Goal: Task Accomplishment & Management: Manage account settings

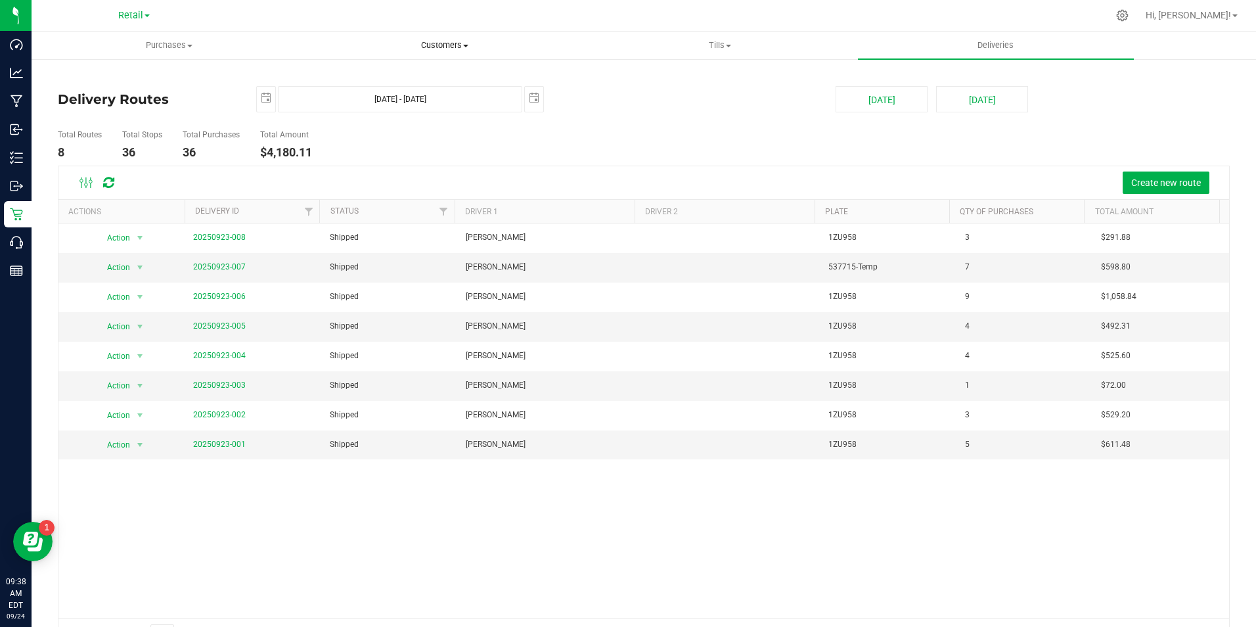
click at [449, 47] on span "Customers" at bounding box center [445, 45] width 274 height 12
click at [375, 80] on span "All customers" at bounding box center [354, 79] width 95 height 11
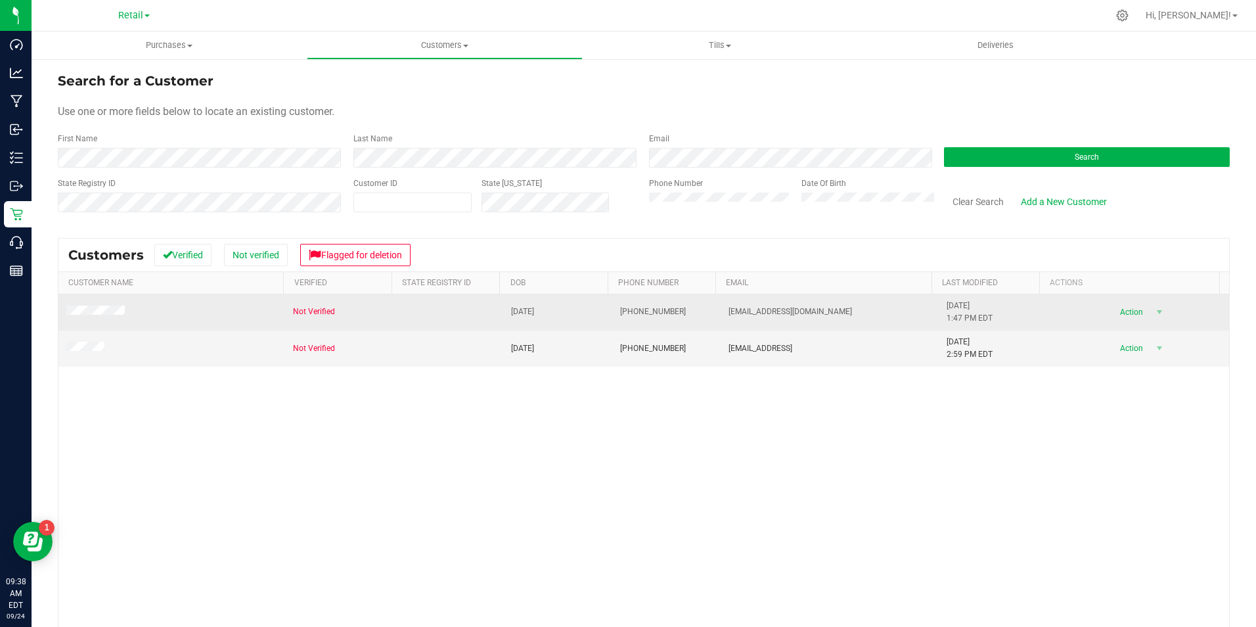
click at [133, 313] on td at bounding box center [171, 312] width 227 height 36
click at [156, 306] on td at bounding box center [171, 312] width 227 height 36
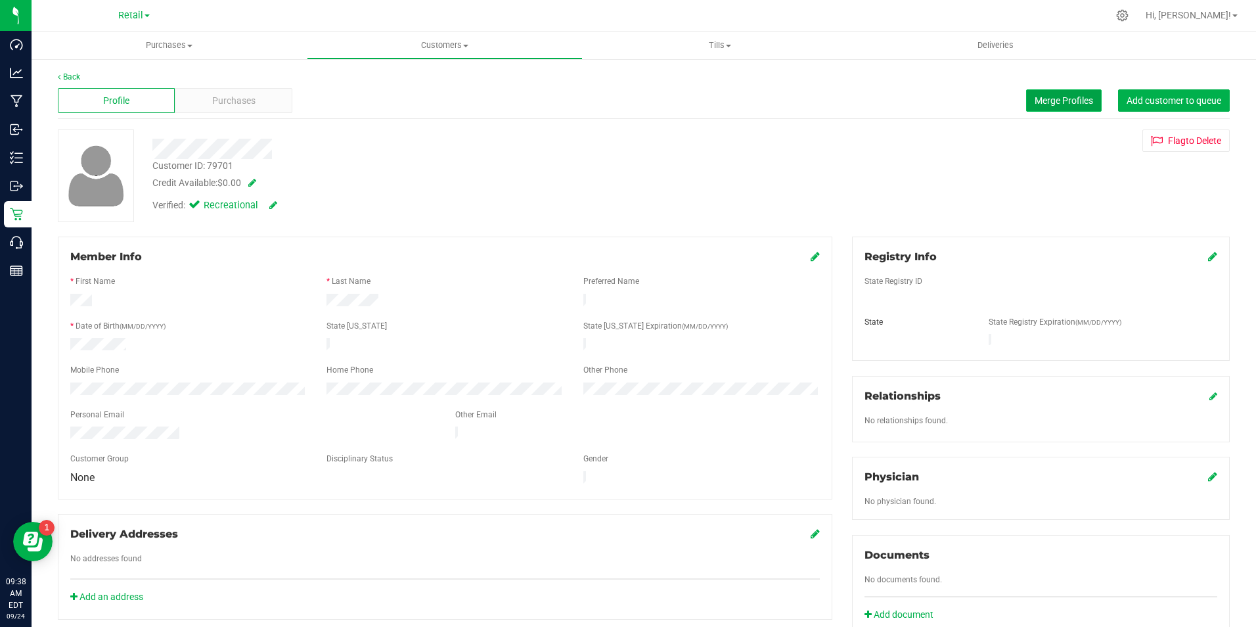
click at [1053, 100] on span "Merge Profiles" at bounding box center [1064, 100] width 58 height 11
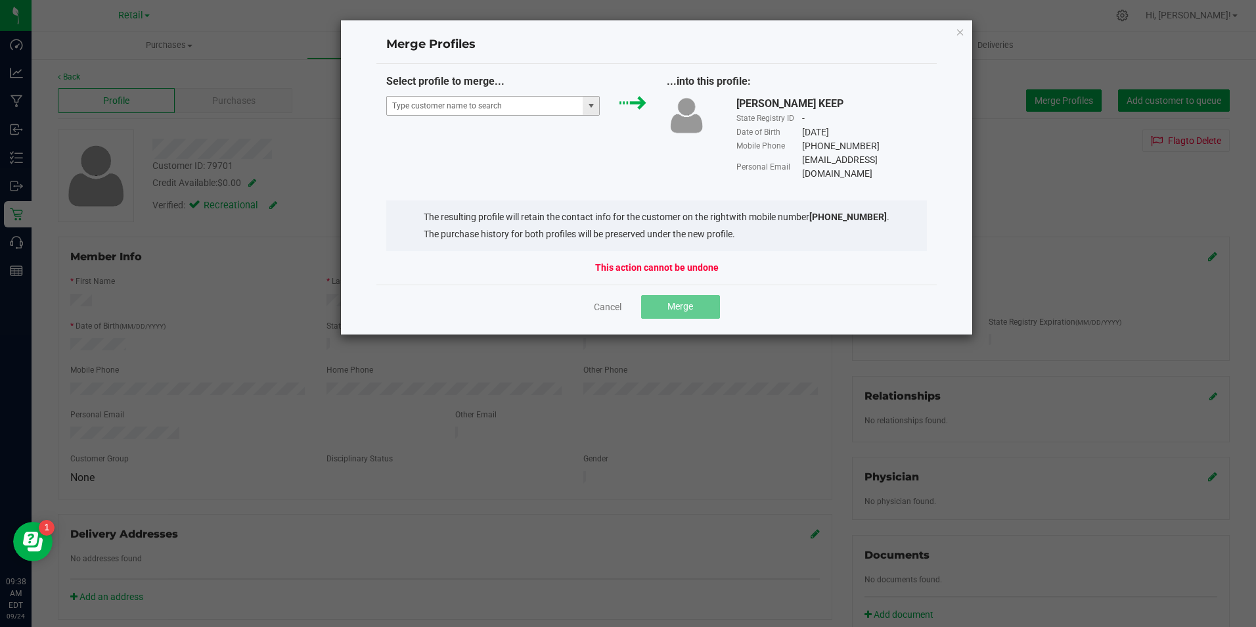
click at [591, 106] on span at bounding box center [591, 106] width 11 height 11
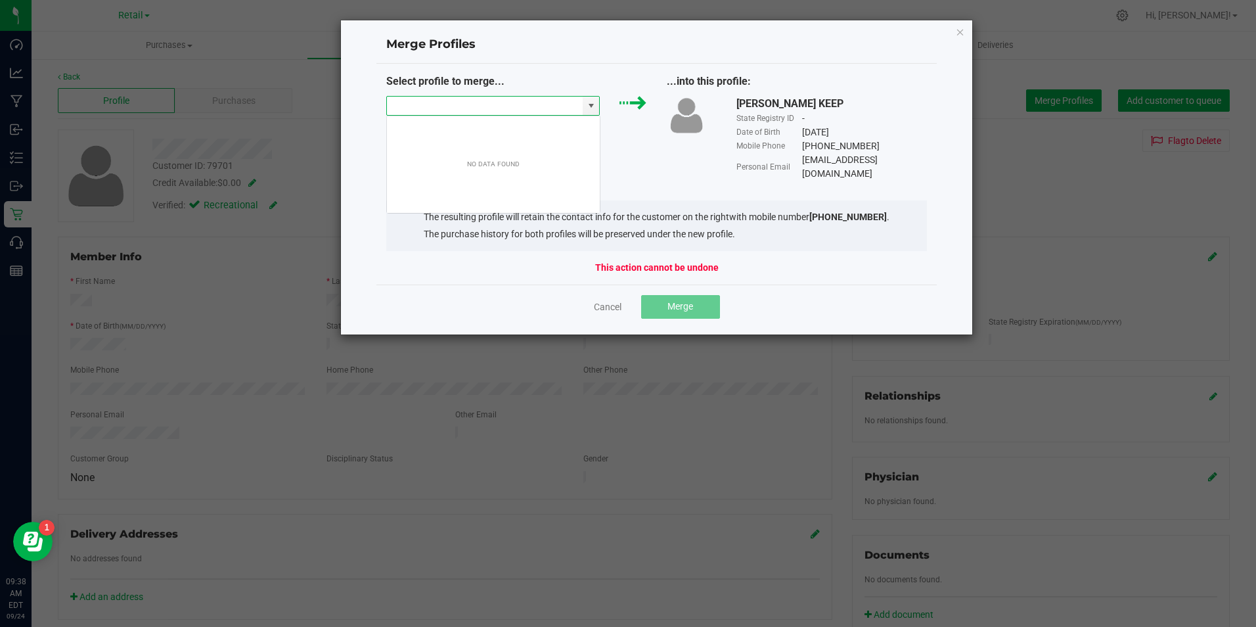
scroll to position [20, 214]
drag, startPoint x: 480, startPoint y: 109, endPoint x: 597, endPoint y: 121, distance: 118.2
click at [480, 110] on input "NO DATA FOUND" at bounding box center [485, 106] width 196 height 18
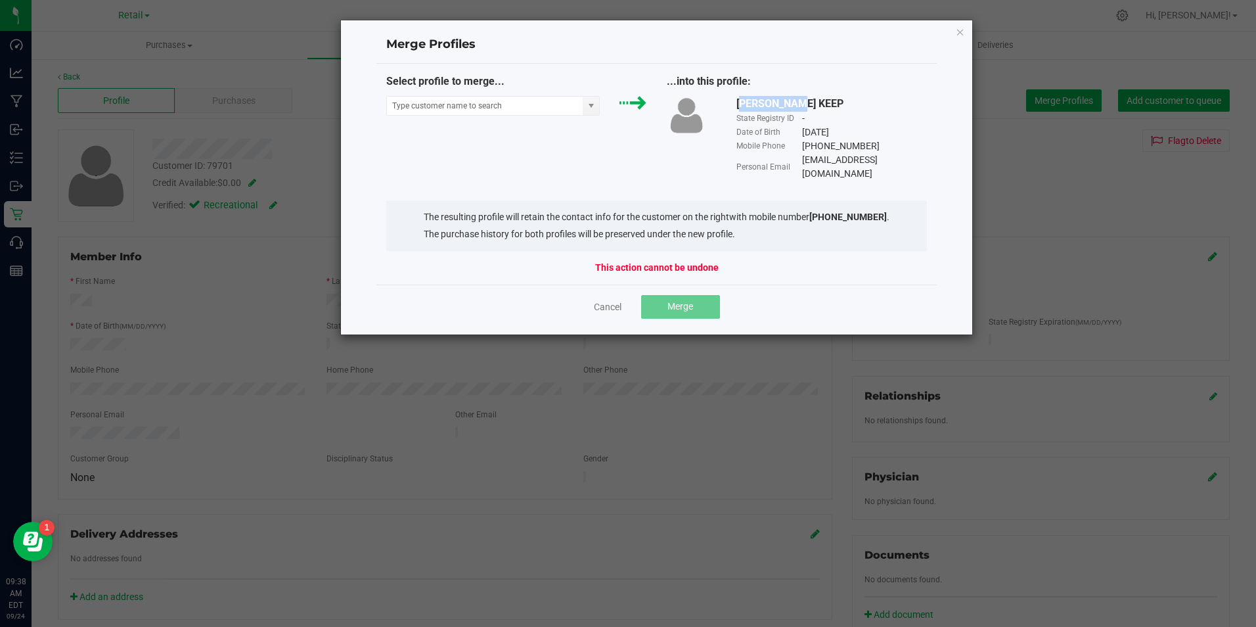
drag, startPoint x: 734, startPoint y: 102, endPoint x: 784, endPoint y: 108, distance: 50.3
click at [784, 108] on div "[PERSON_NAME] KEEP State Registry ID - Date of Birth [DEMOGRAPHIC_DATA] Mobile …" at bounding box center [832, 138] width 210 height 85
copy div "[PERSON_NAME]"
click at [549, 103] on input "NO DATA FOUND" at bounding box center [485, 106] width 196 height 18
paste input "[PERSON_NAME]"
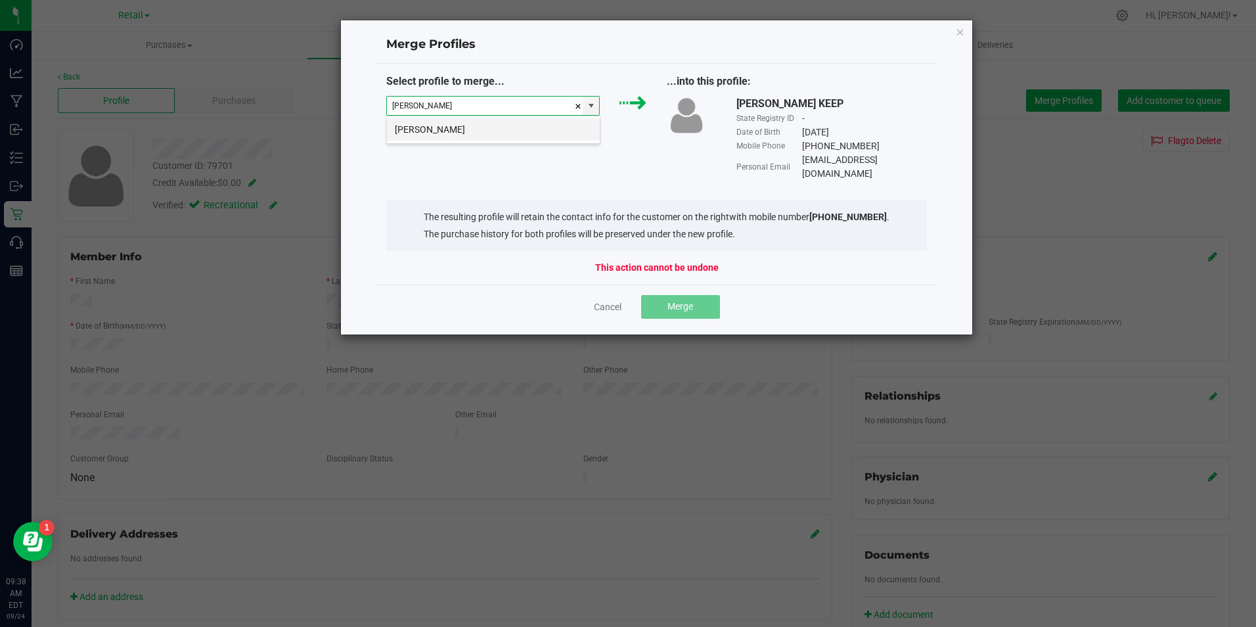
click at [425, 126] on li "[PERSON_NAME]" at bounding box center [493, 129] width 213 height 22
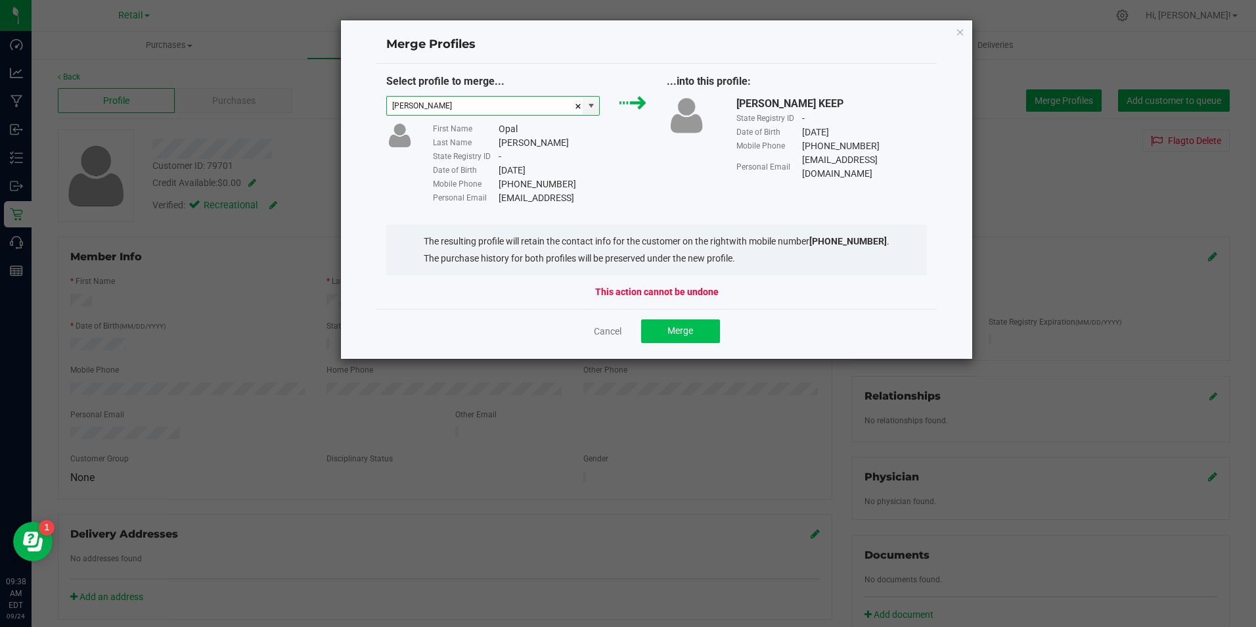
type input "[PERSON_NAME]"
click at [683, 330] on span "Merge" at bounding box center [681, 330] width 26 height 11
